Goal: Task Accomplishment & Management: Use online tool/utility

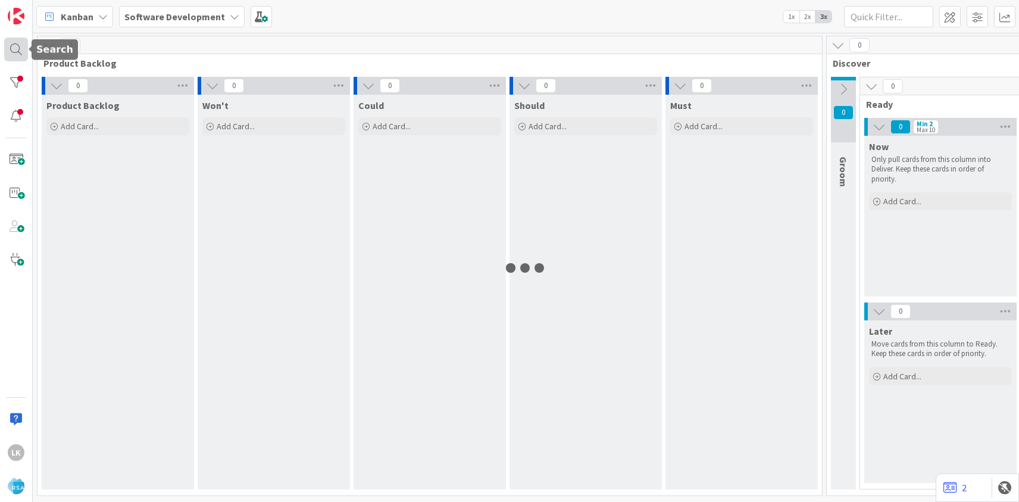
click at [19, 47] on div at bounding box center [16, 49] width 24 height 24
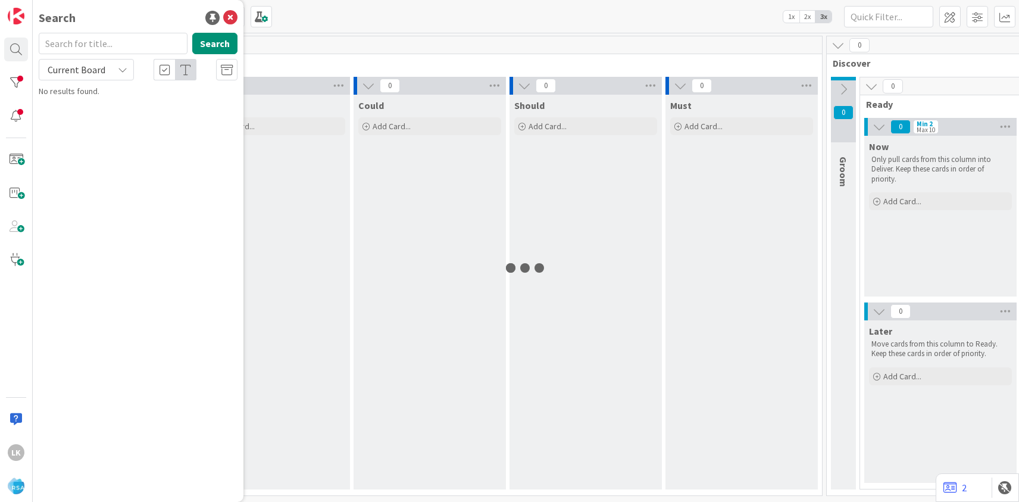
click at [83, 43] on input "text" at bounding box center [113, 43] width 149 height 21
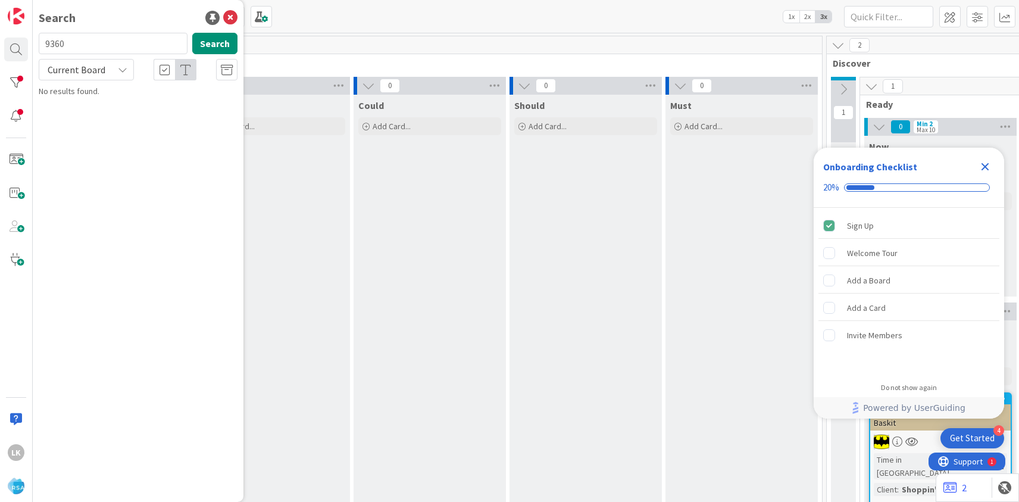
type input "9360"
click at [127, 109] on span "Pig Bham- Upgrading to RMN for existing client" at bounding box center [140, 110] width 171 height 23
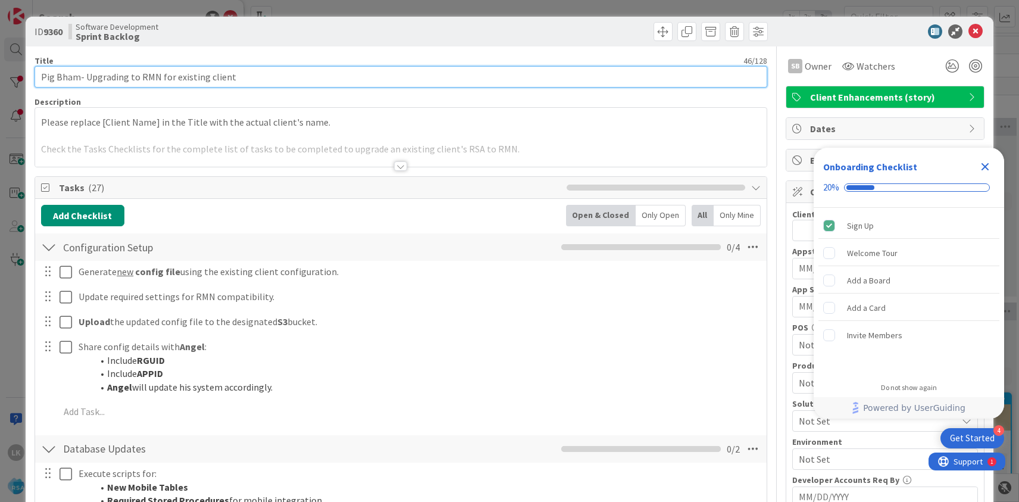
click at [687, 80] on input "Pig Bham- Upgrading to RMN for existing client" at bounding box center [401, 76] width 732 height 21
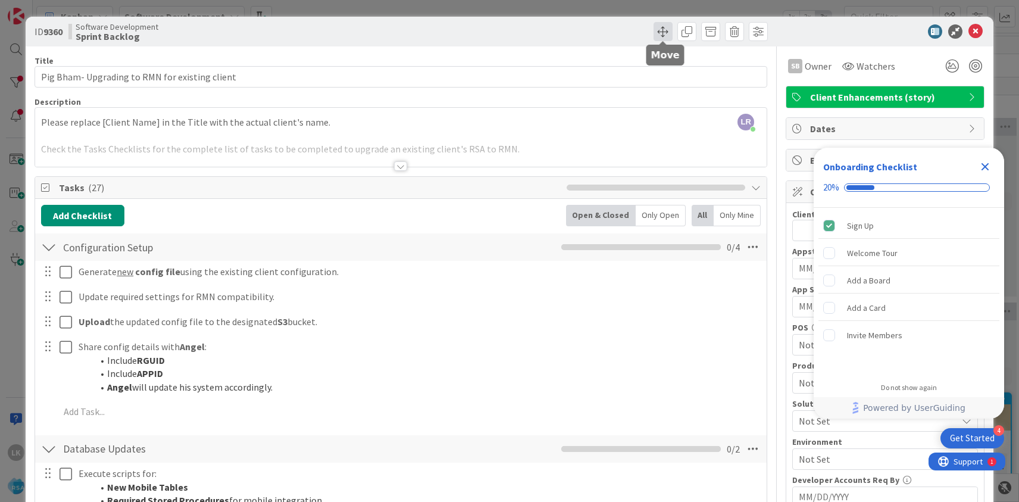
click at [660, 33] on span at bounding box center [662, 31] width 19 height 19
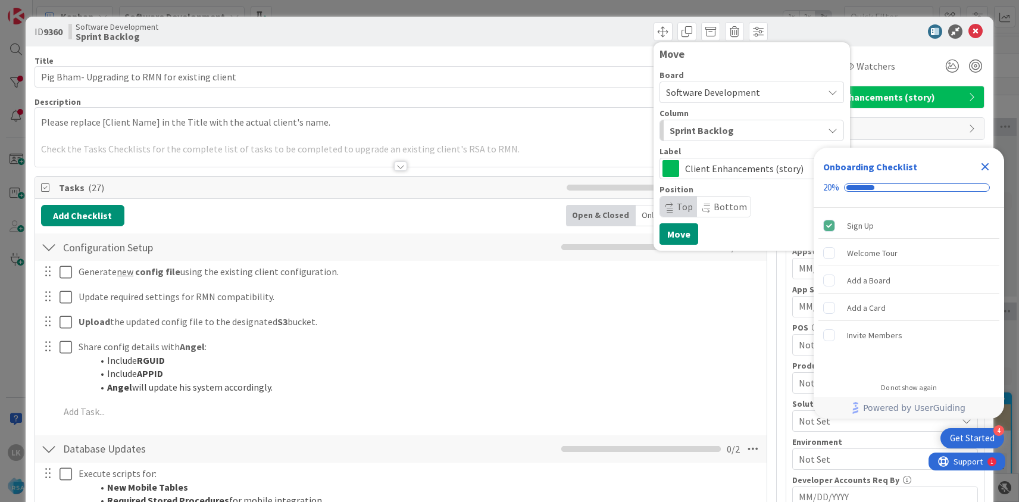
click at [707, 129] on span "Sprint Backlog" at bounding box center [701, 130] width 64 height 15
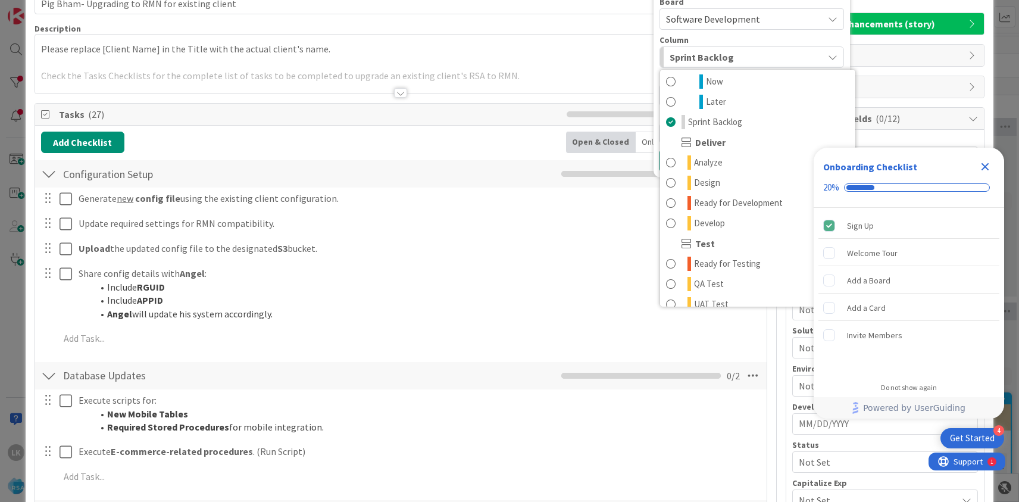
scroll to position [198, 0]
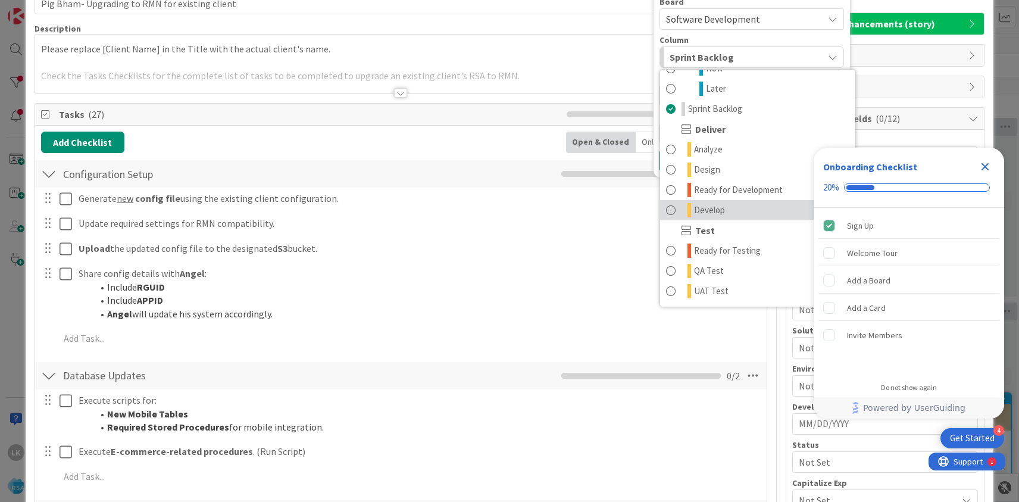
click at [671, 207] on span at bounding box center [671, 210] width 10 height 14
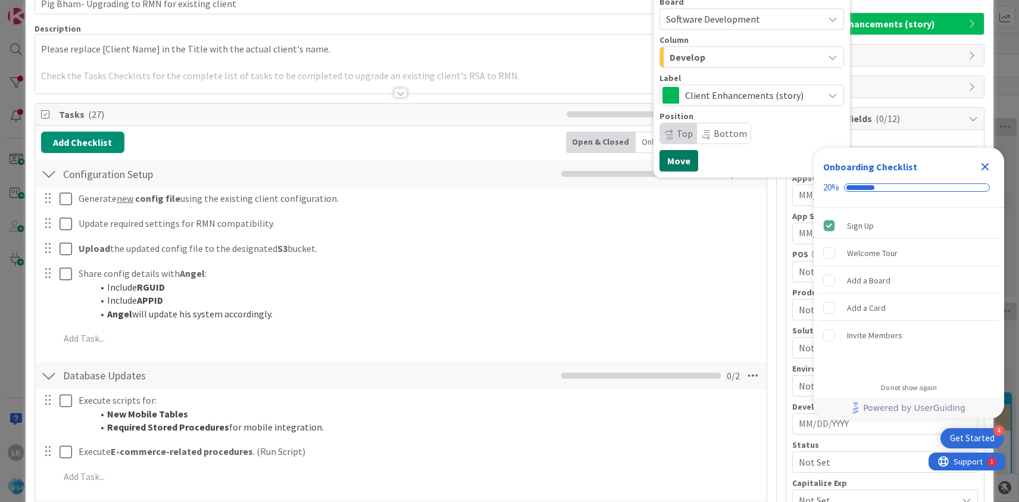
click at [675, 160] on button "Move" at bounding box center [678, 160] width 39 height 21
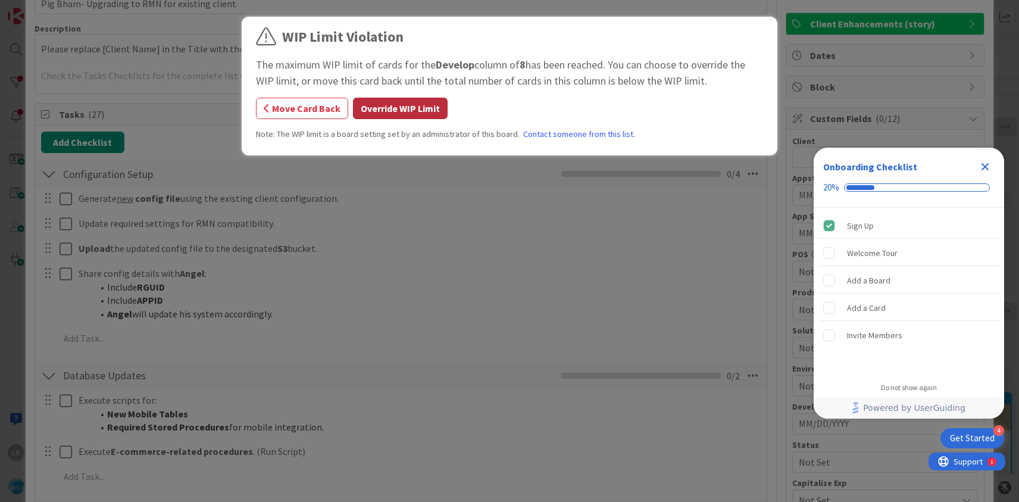
click at [400, 110] on button "Override WIP Limit" at bounding box center [400, 108] width 95 height 21
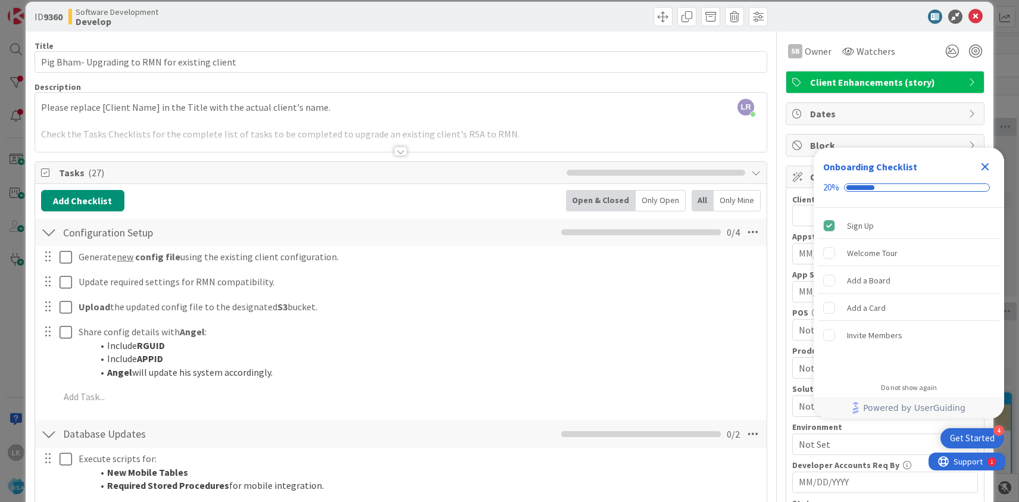
scroll to position [0, 0]
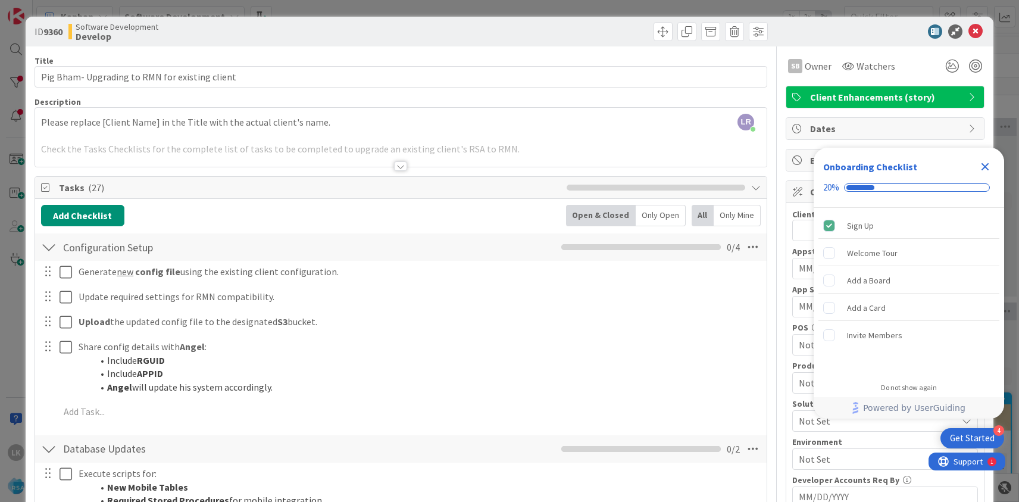
click at [400, 165] on div at bounding box center [400, 166] width 13 height 10
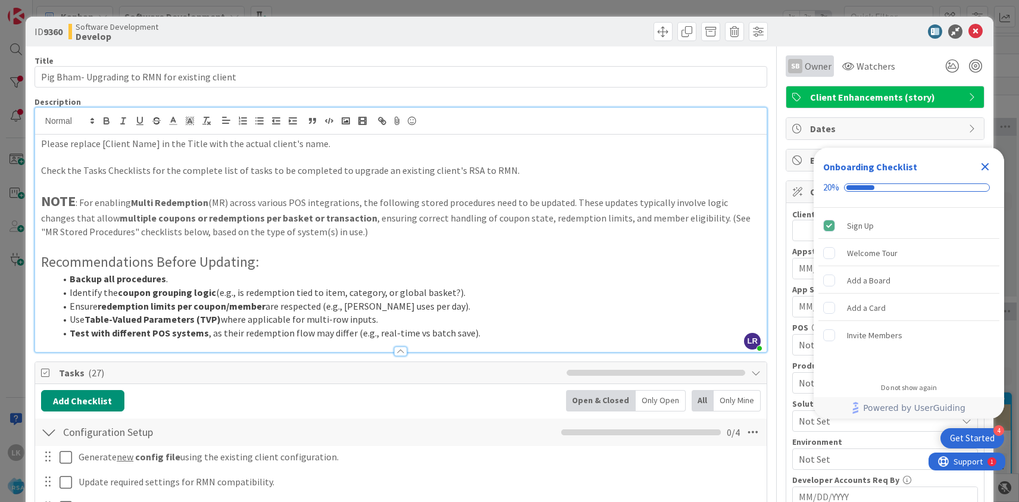
click at [810, 69] on span "Owner" at bounding box center [817, 66] width 27 height 14
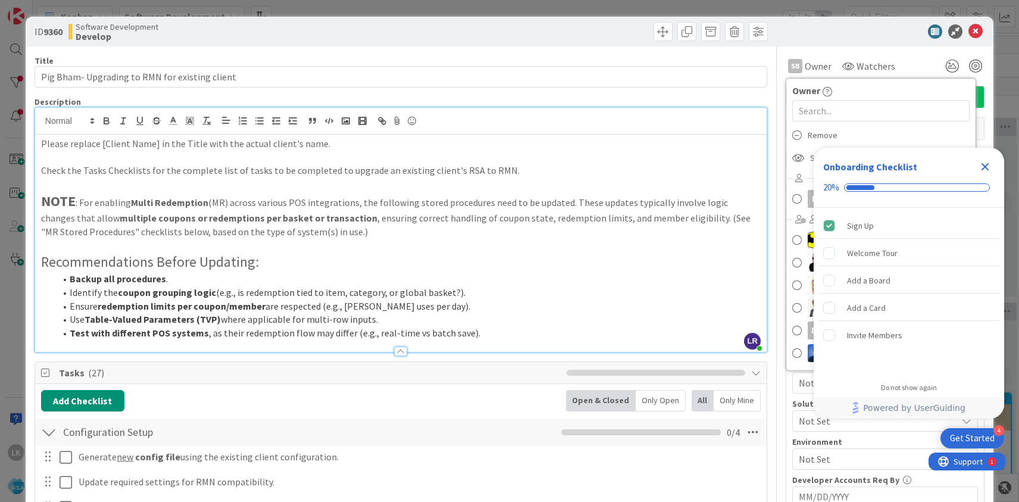
click at [810, 28] on div at bounding box center [879, 31] width 211 height 14
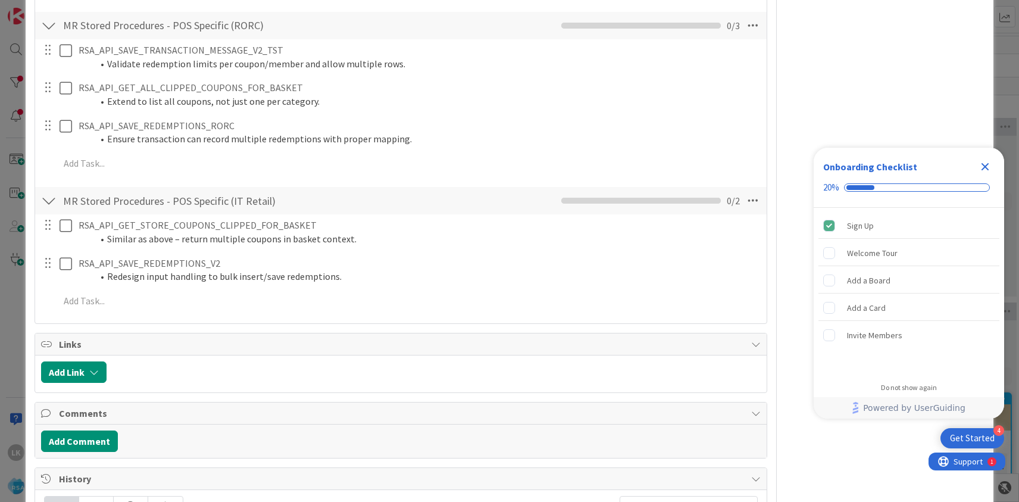
scroll to position [1840, 0]
